Goal: Information Seeking & Learning: Learn about a topic

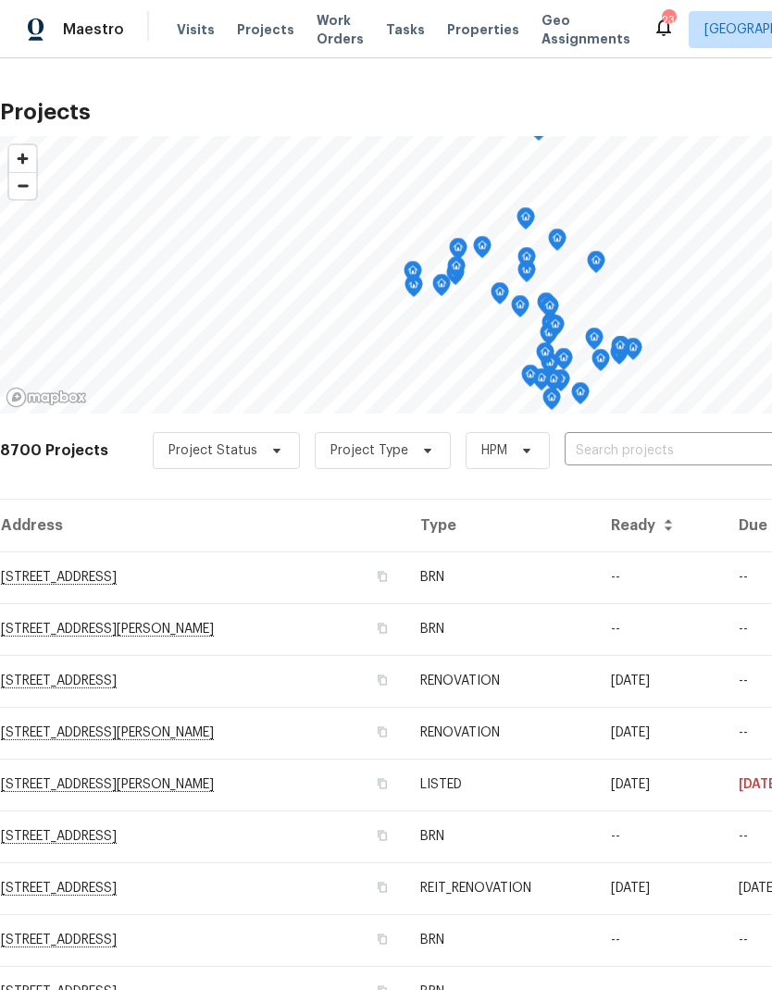
click at [673, 447] on input "text" at bounding box center [670, 451] width 212 height 29
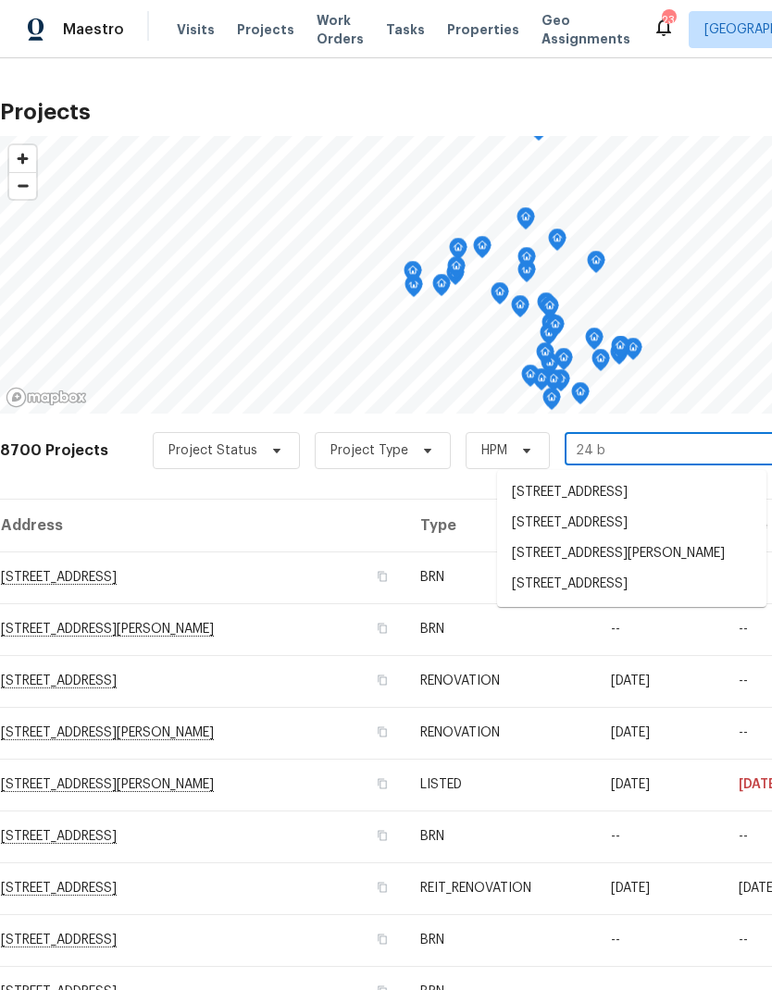
type input "24 be"
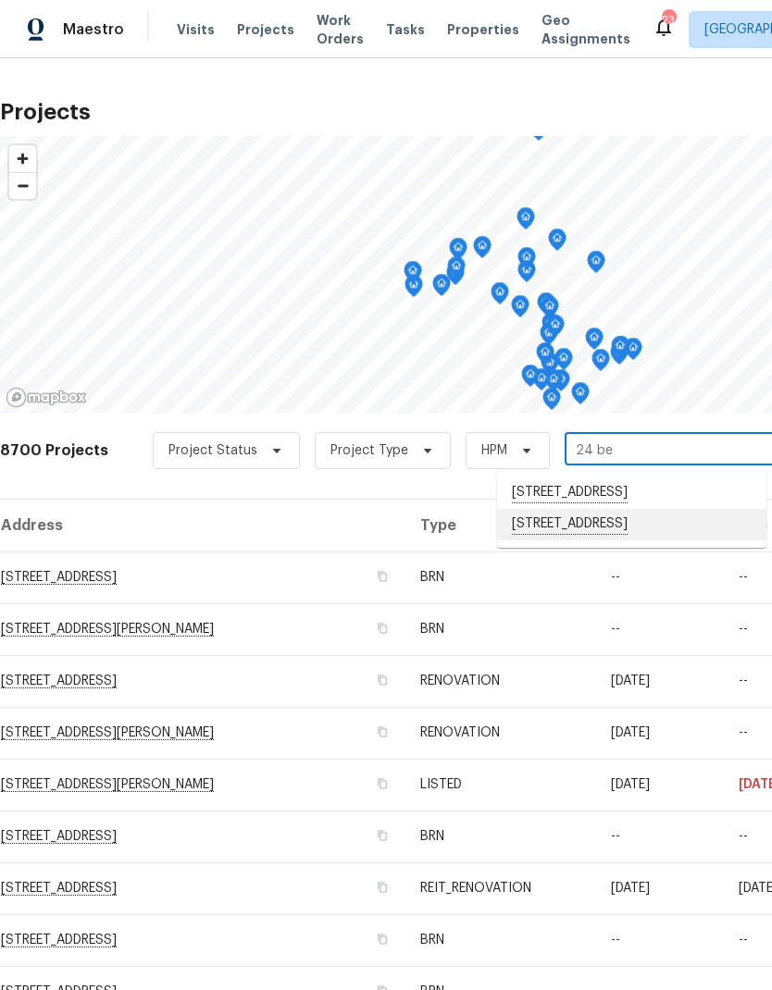
click at [651, 530] on li "[STREET_ADDRESS]" at bounding box center [631, 524] width 269 height 31
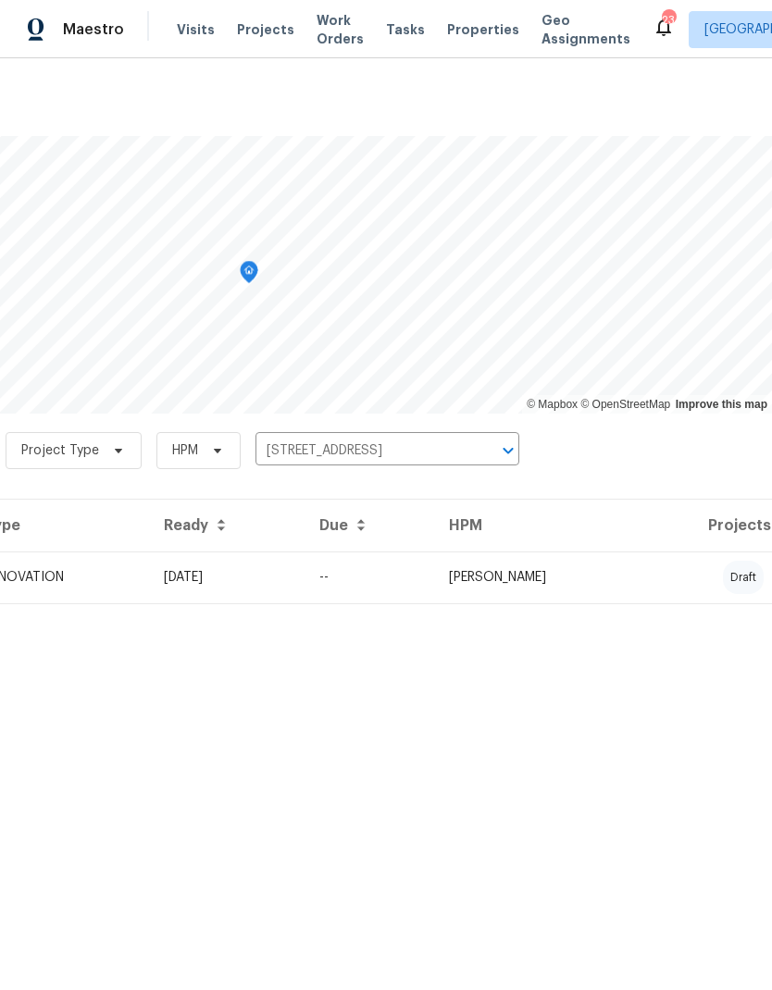
scroll to position [0, 274]
click at [642, 580] on td "[PERSON_NAME]" at bounding box center [538, 577] width 208 height 52
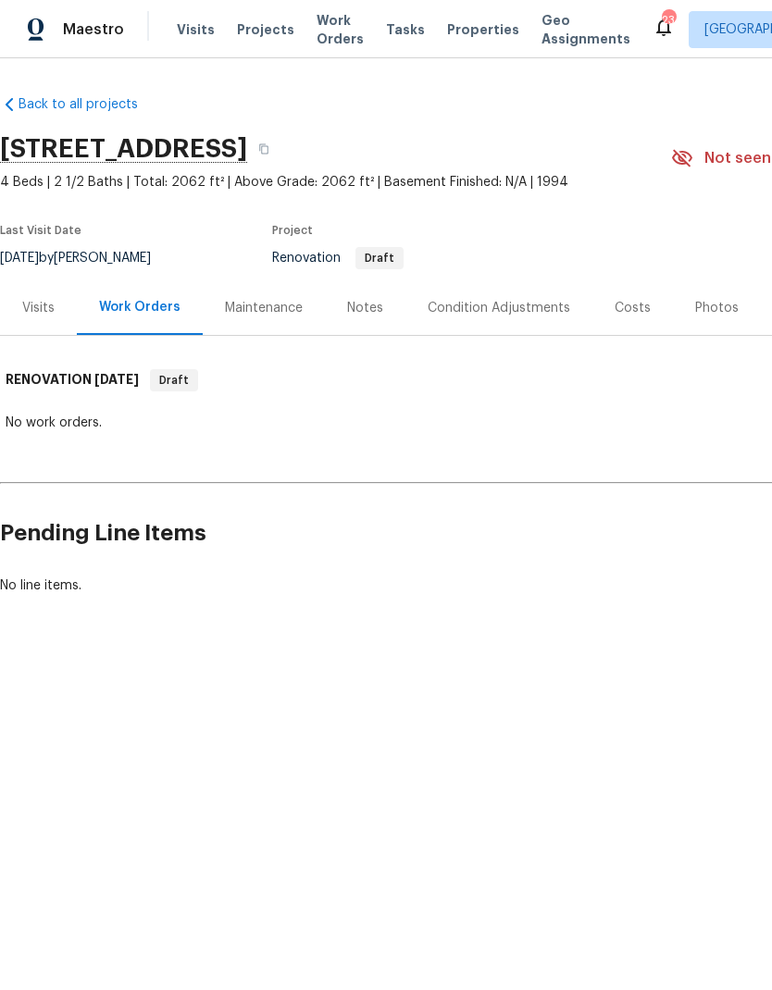
click at [507, 316] on div "Condition Adjustments" at bounding box center [498, 308] width 142 height 19
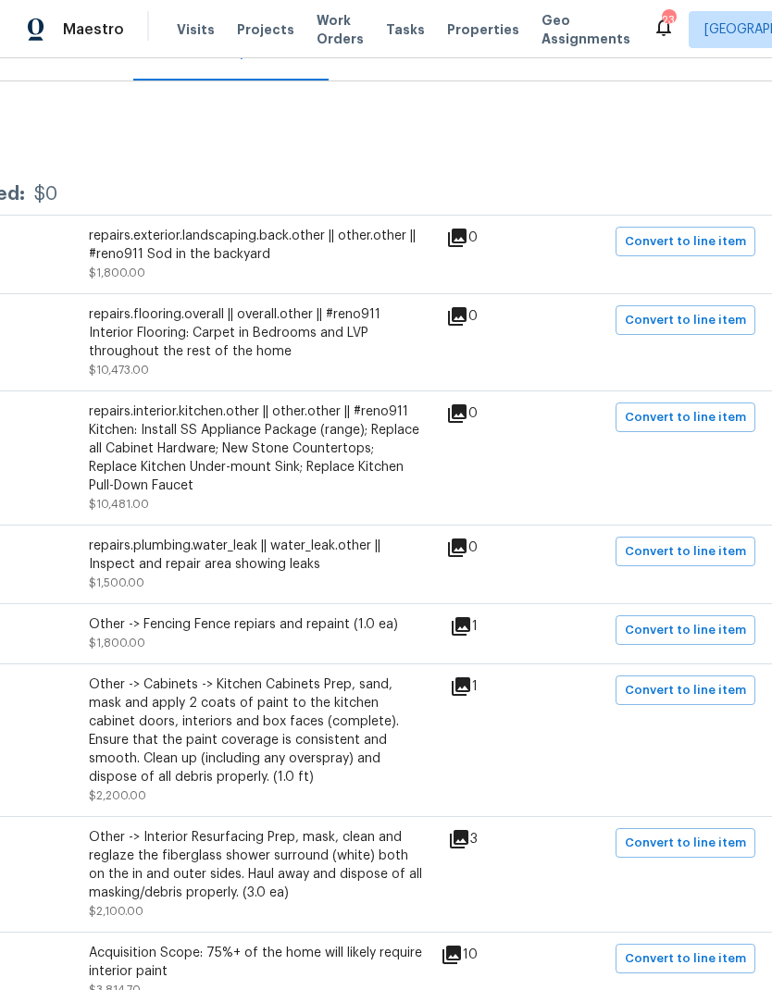
scroll to position [255, 266]
click at [212, 633] on div "Other -> Fencing Fence repiars and repaint (1.0 ea)" at bounding box center [256, 623] width 333 height 19
click at [471, 622] on icon at bounding box center [461, 625] width 19 height 19
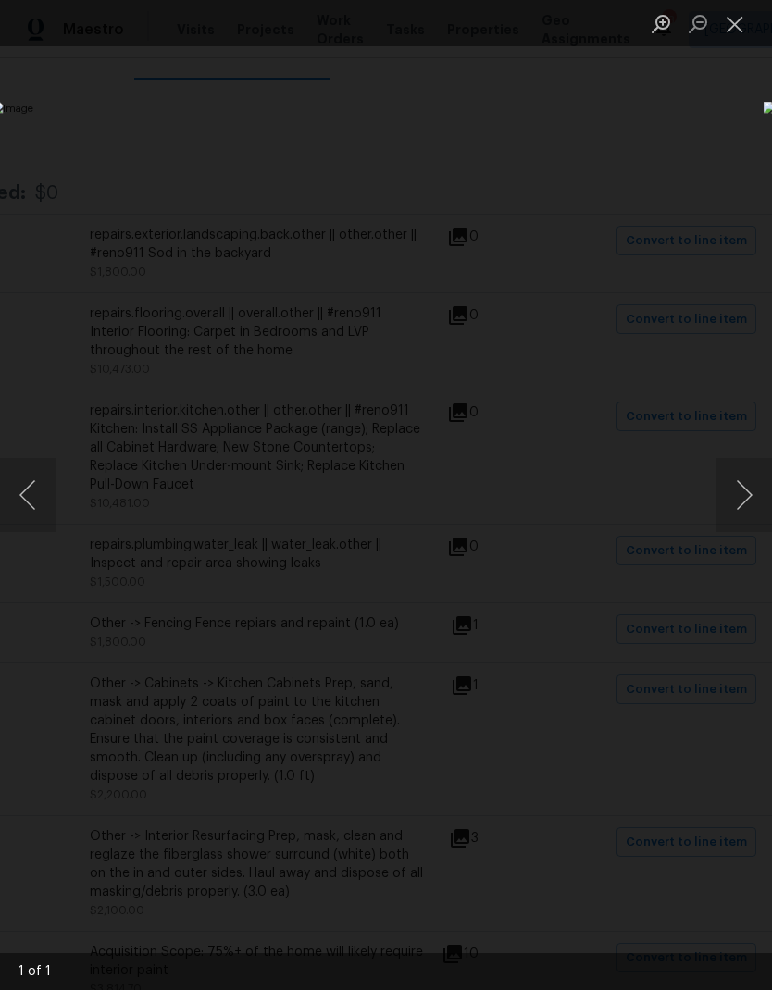
click at [742, 22] on button "Close lightbox" at bounding box center [734, 23] width 37 height 32
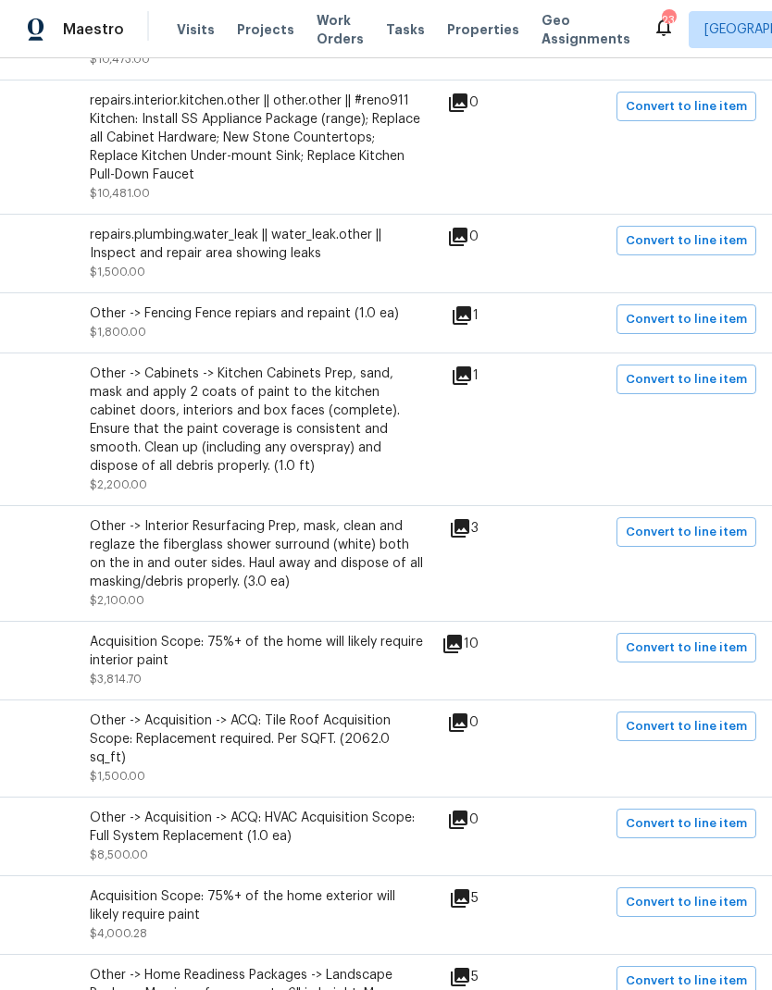
scroll to position [573, 266]
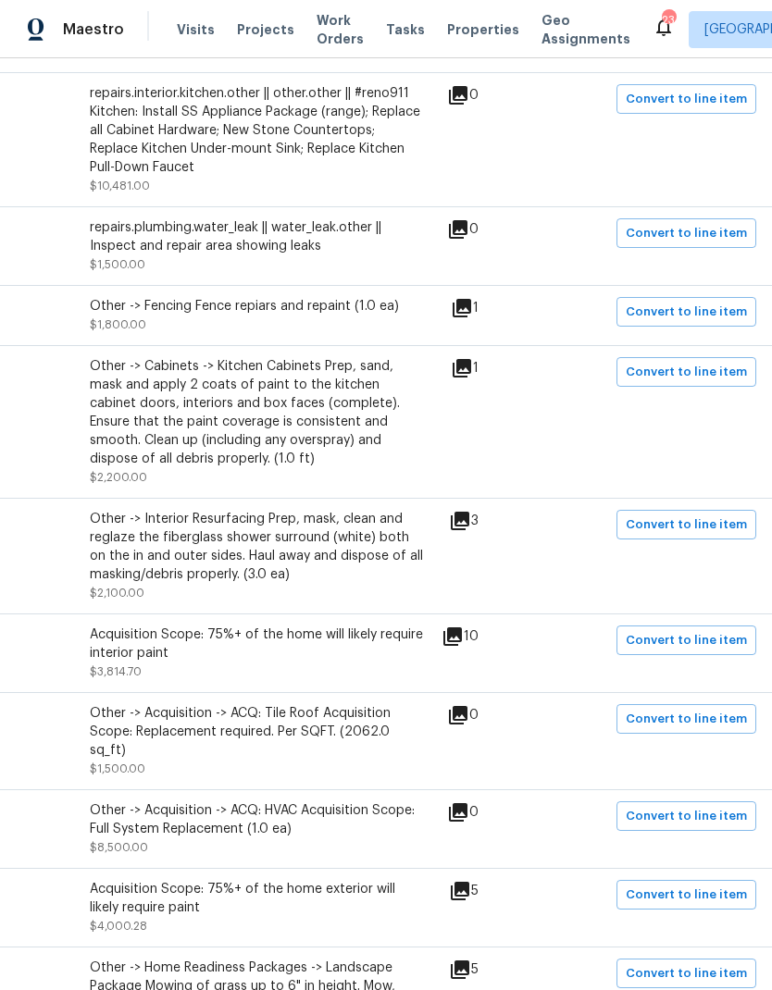
click at [469, 526] on icon at bounding box center [460, 521] width 19 height 19
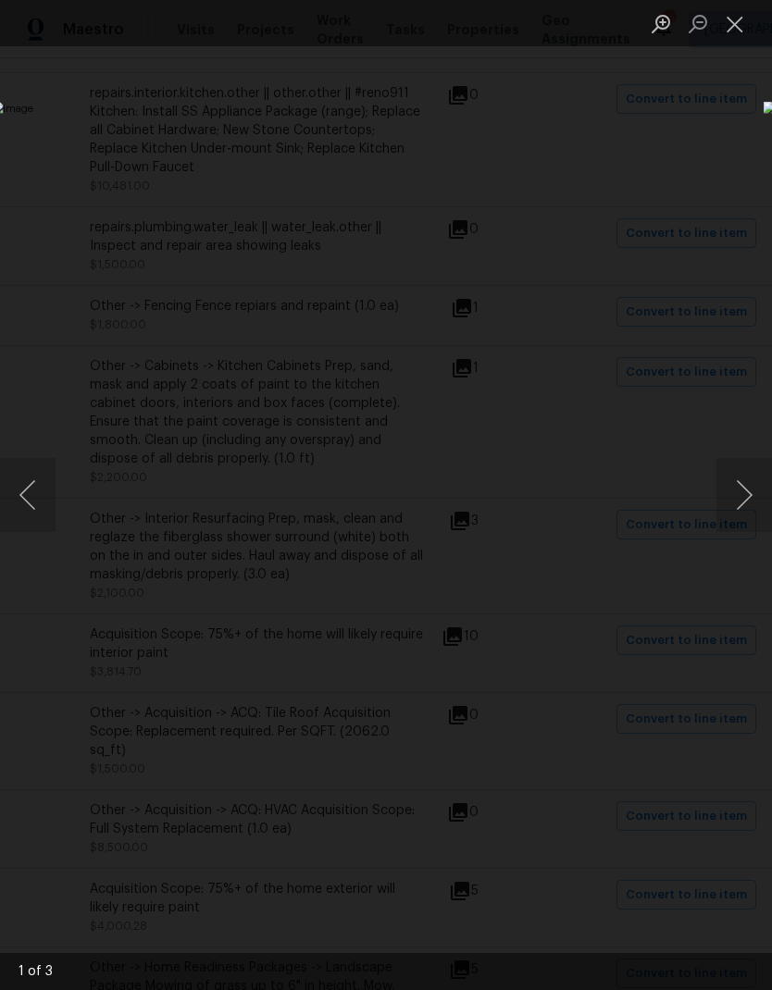
click at [745, 494] on button "Next image" at bounding box center [744, 495] width 56 height 74
click at [740, 495] on button "Next image" at bounding box center [744, 495] width 56 height 74
click at [736, 23] on button "Close lightbox" at bounding box center [734, 23] width 37 height 32
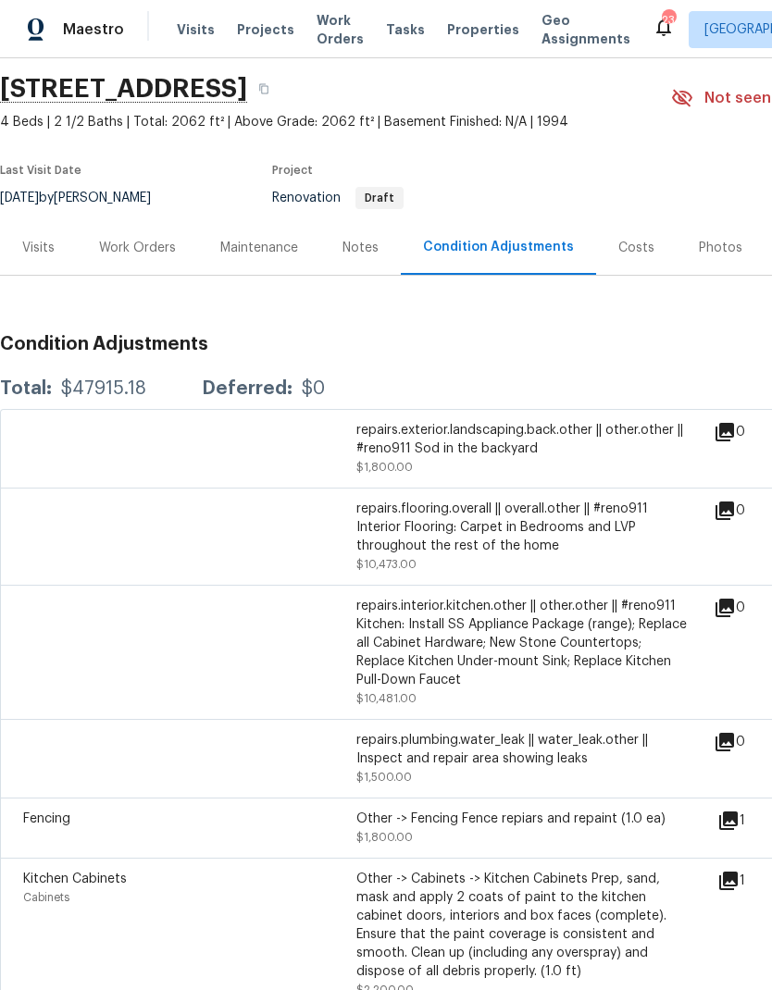
scroll to position [61, 0]
click at [371, 246] on div "Notes" at bounding box center [360, 247] width 36 height 19
